Goal: Information Seeking & Learning: Learn about a topic

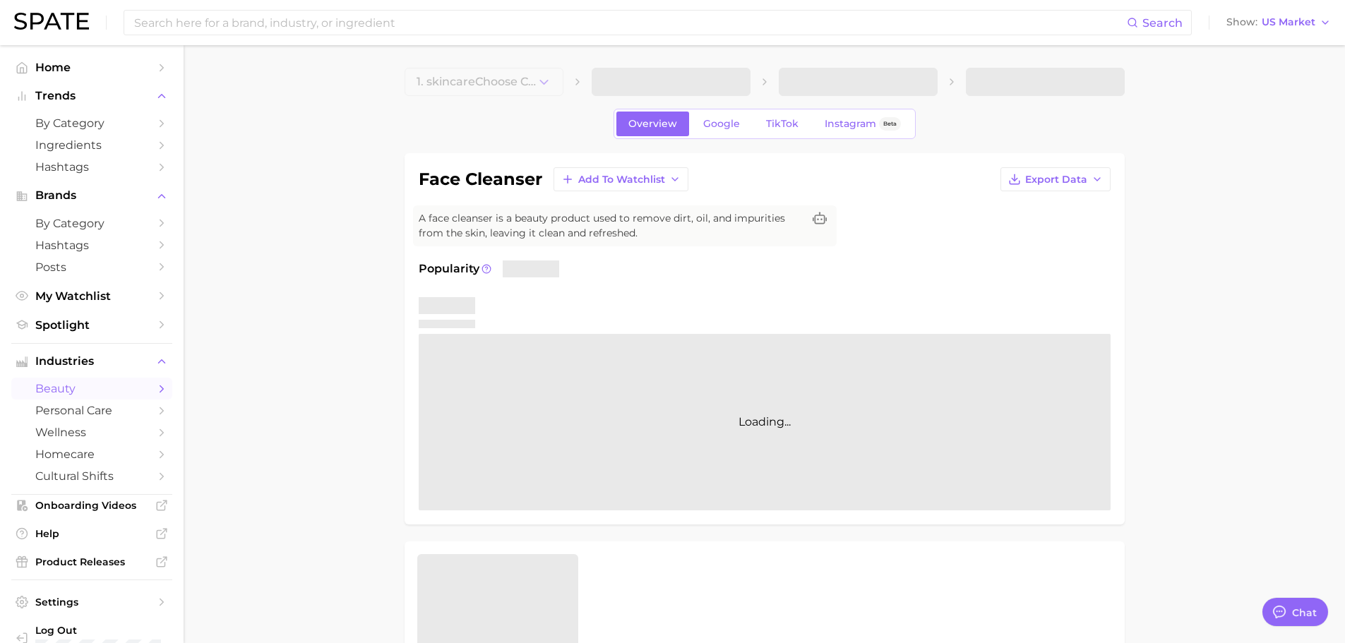
type textarea "x"
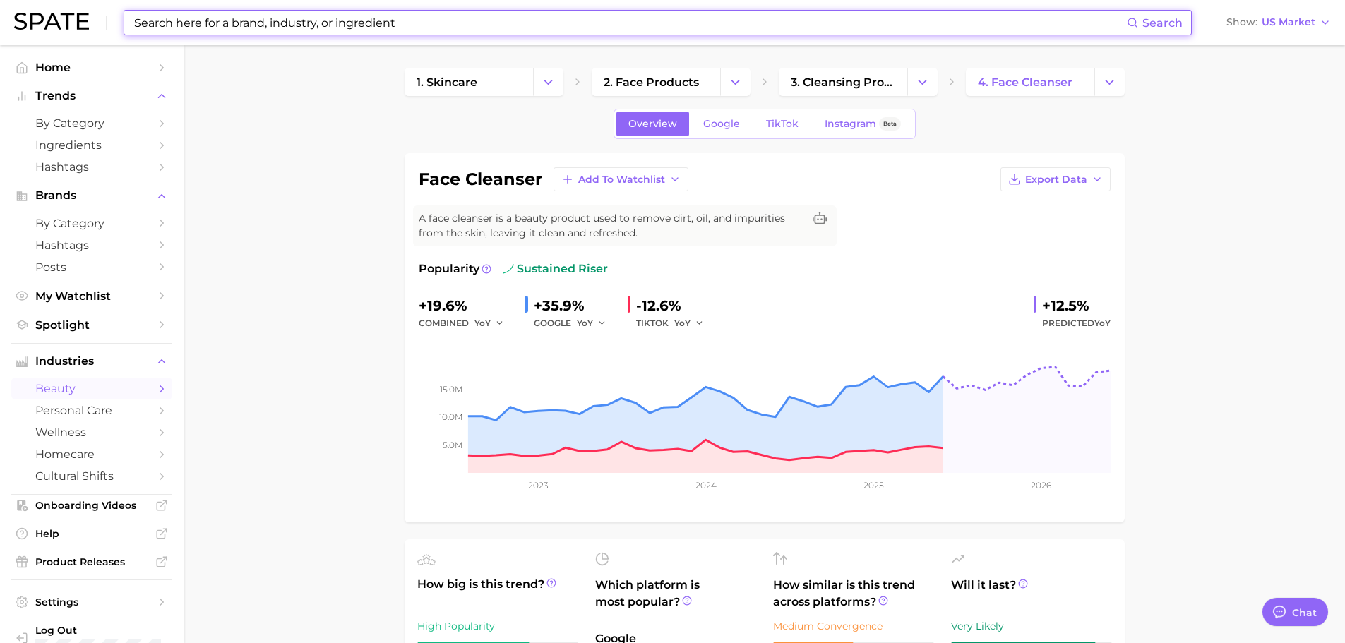
click at [409, 29] on input at bounding box center [630, 23] width 994 height 24
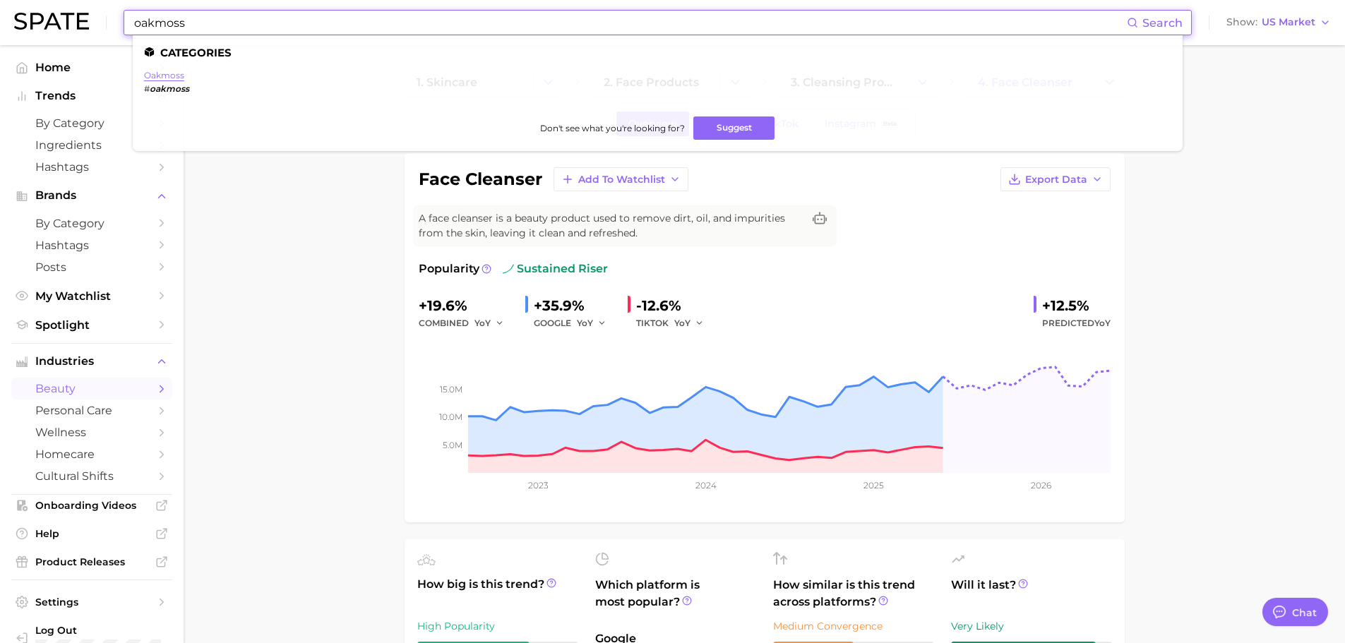
type input "oakmoss"
click at [174, 78] on link "oakmoss" at bounding box center [164, 75] width 40 height 11
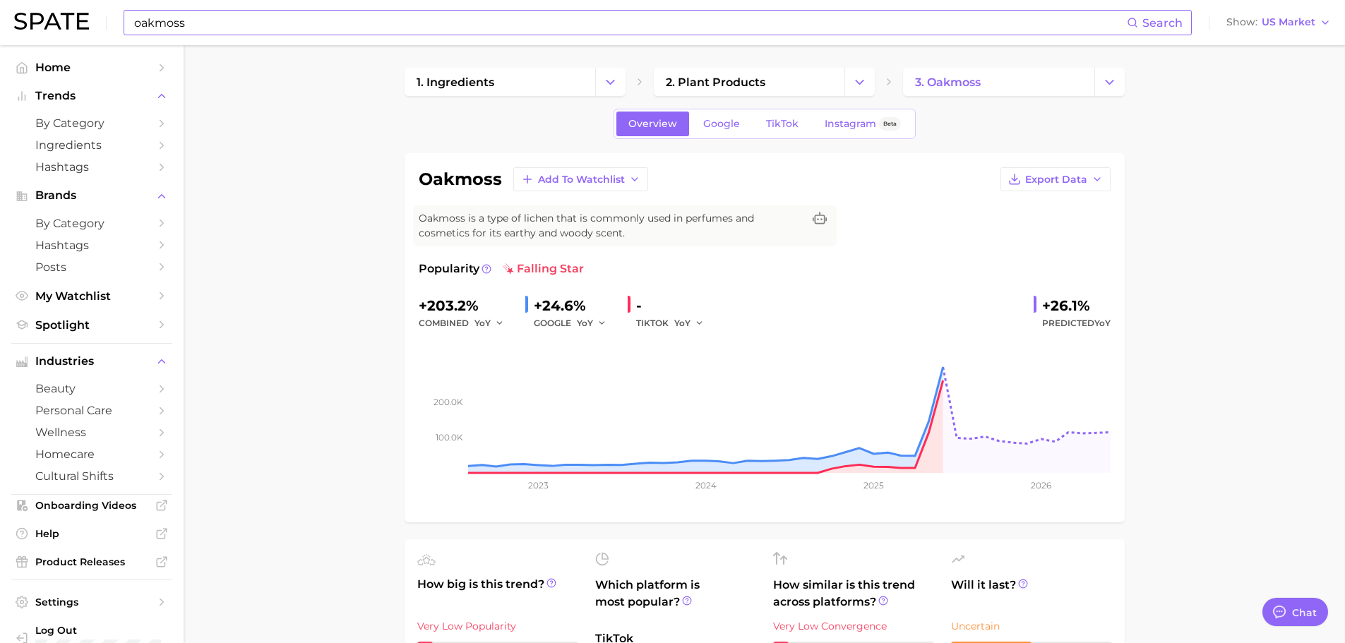
click at [721, 113] on link "Google" at bounding box center [721, 124] width 61 height 25
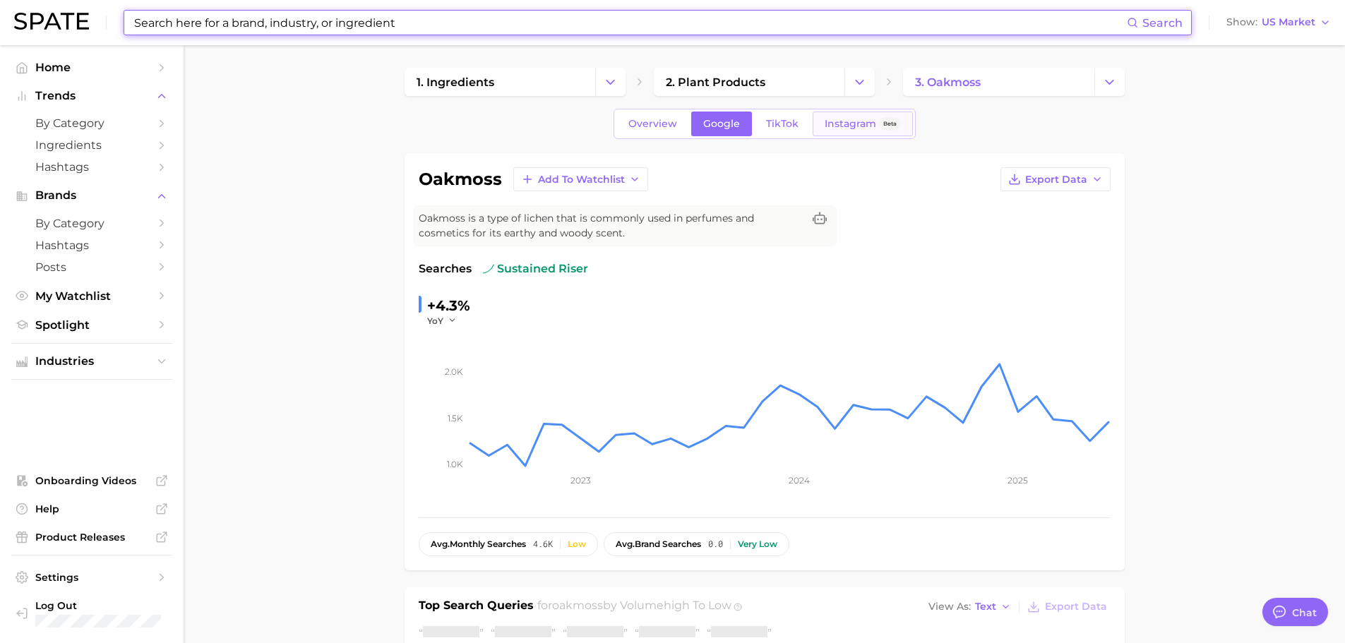
click at [851, 118] on span "Instagram" at bounding box center [851, 124] width 52 height 12
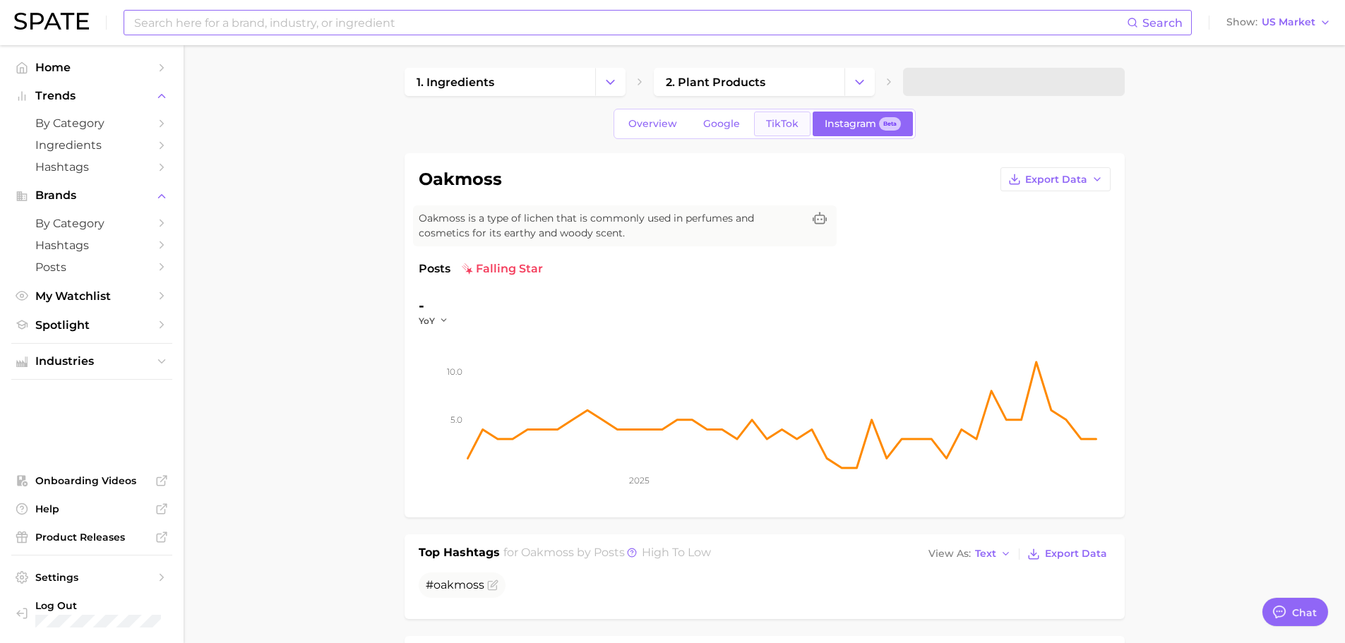
click at [786, 118] on span "TikTok" at bounding box center [782, 124] width 32 height 12
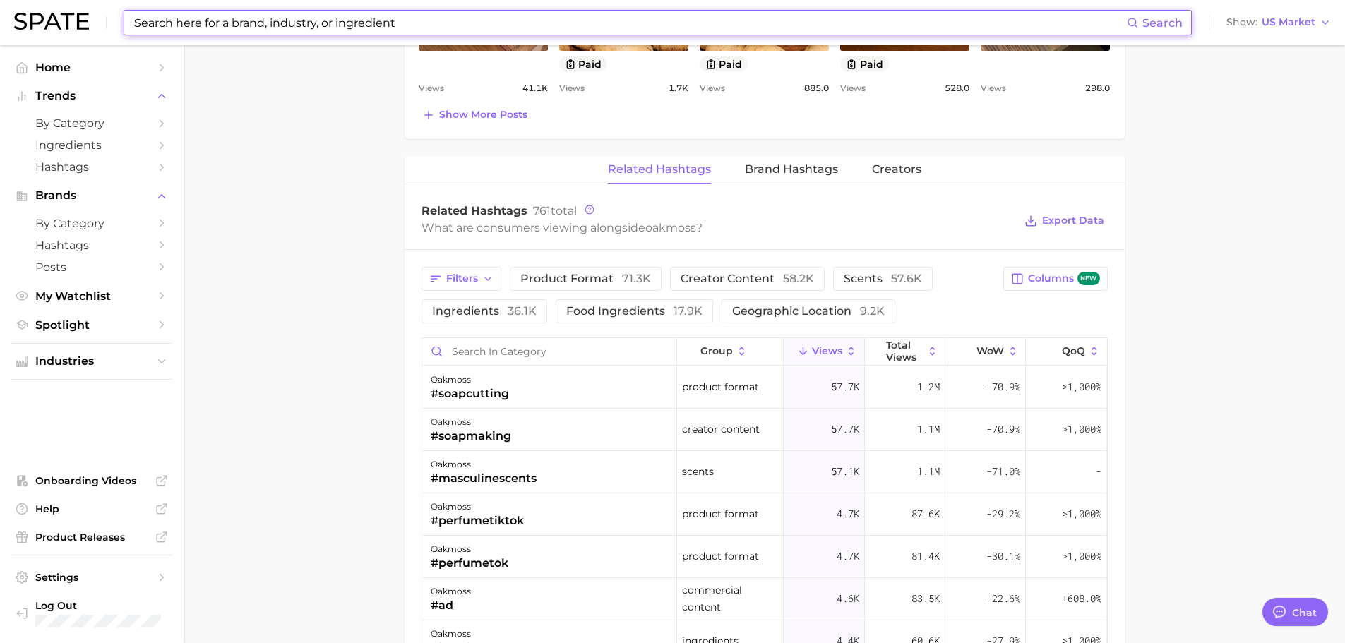
scroll to position [988, 0]
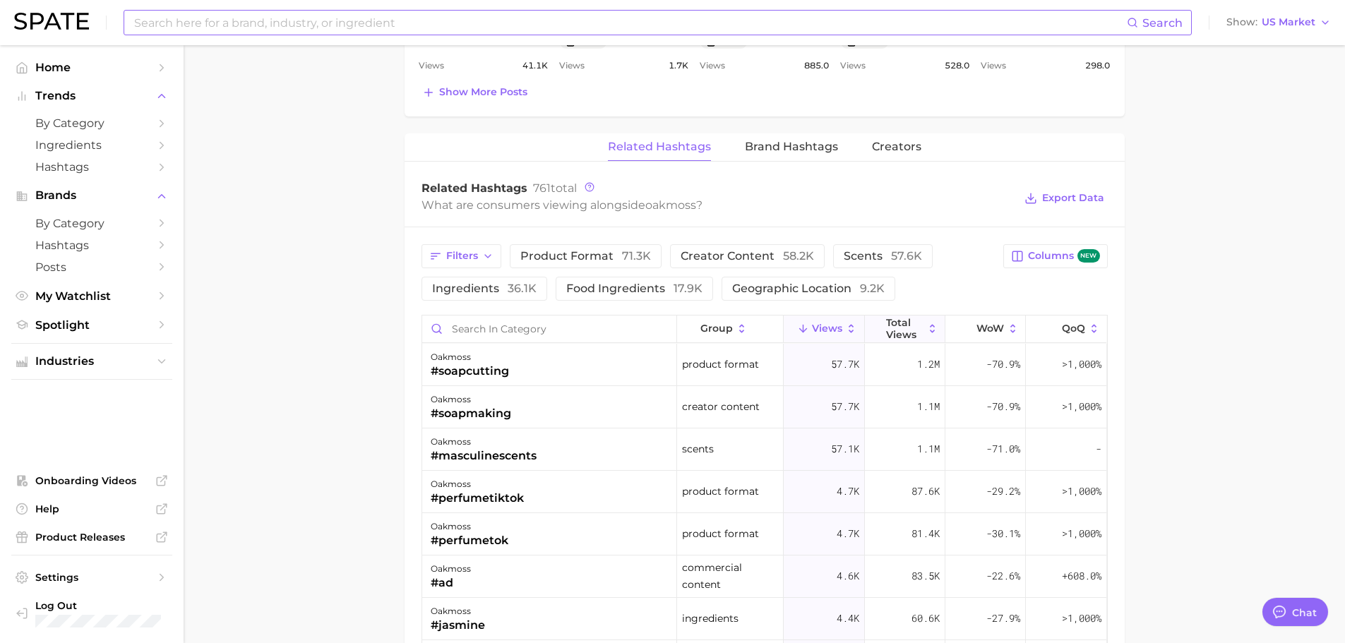
click at [926, 334] on icon at bounding box center [932, 329] width 13 height 13
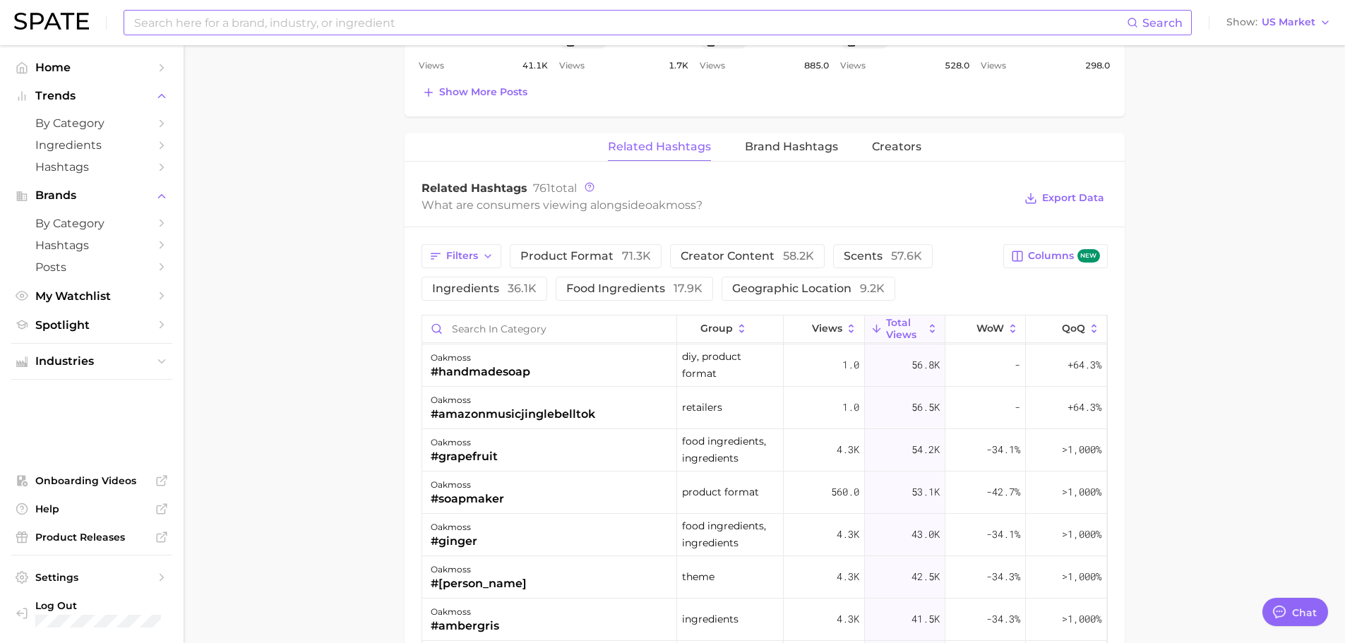
scroll to position [635, 0]
